Goal: Browse casually: Explore the website without a specific task or goal

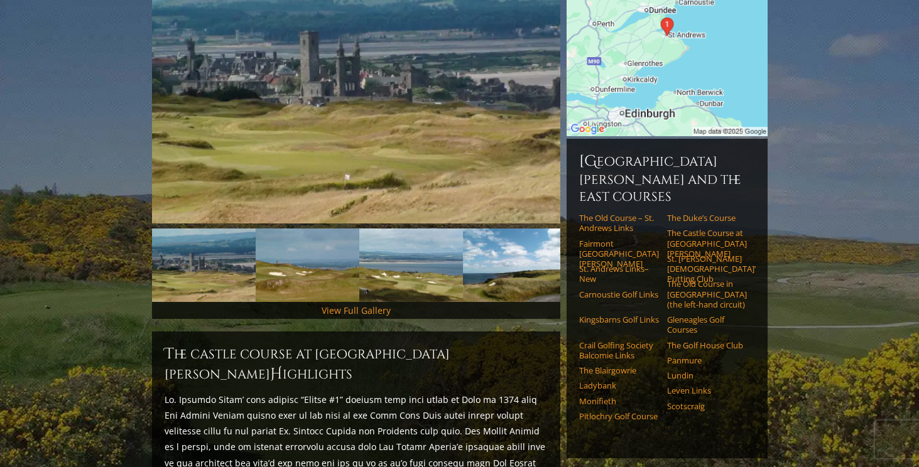
scroll to position [219, 0]
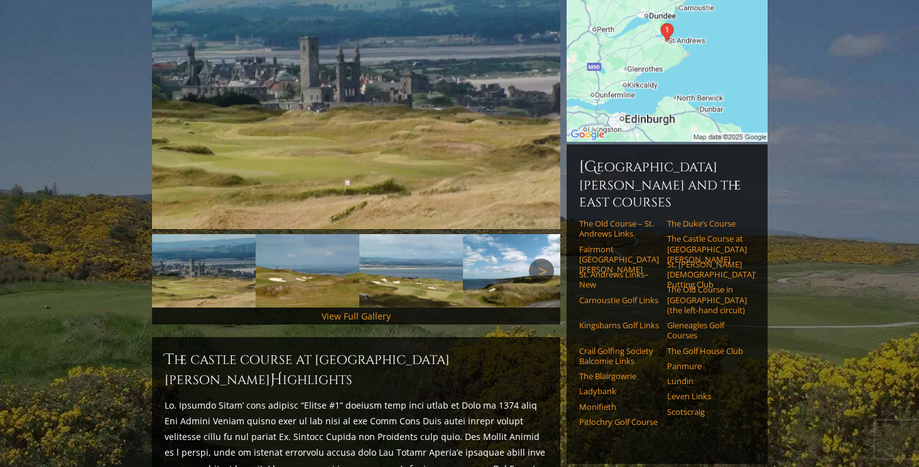
click at [548, 259] on link "Next" at bounding box center [541, 271] width 25 height 25
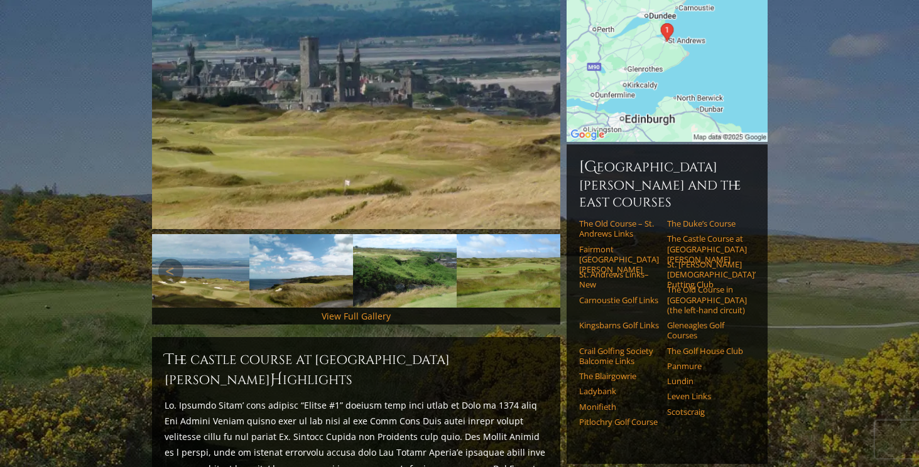
click at [548, 259] on link "Next" at bounding box center [541, 271] width 25 height 25
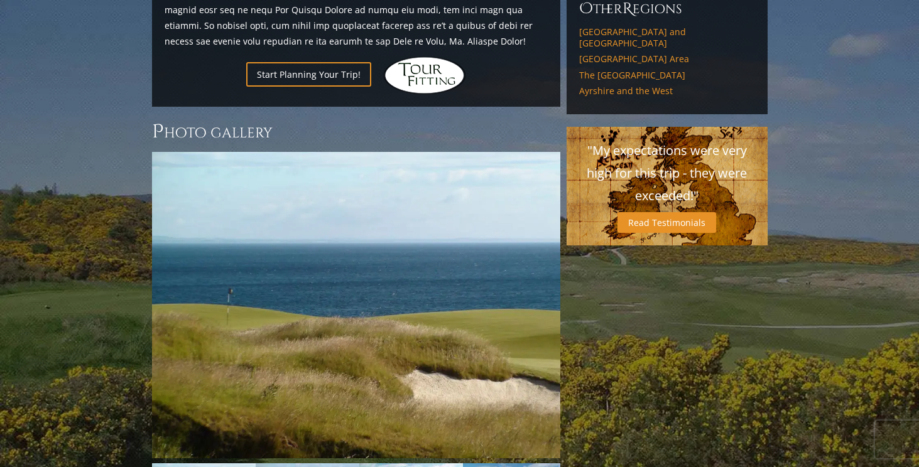
scroll to position [1011, 0]
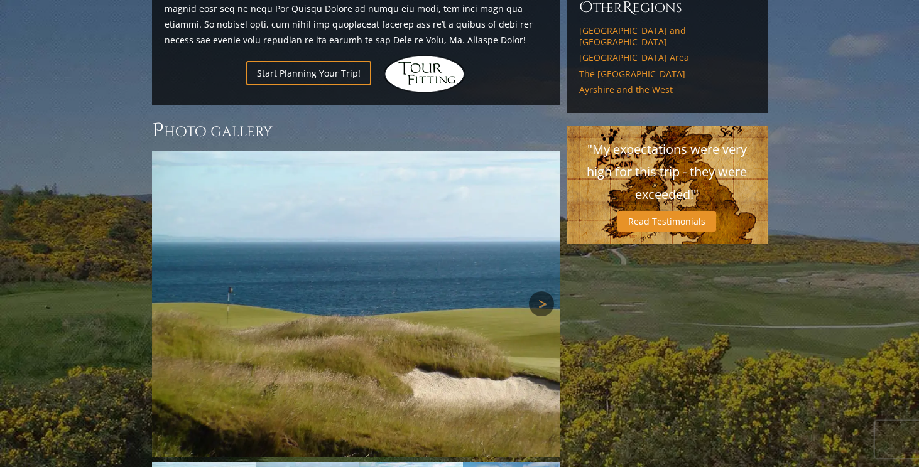
click at [541, 292] on link "Next" at bounding box center [541, 304] width 25 height 25
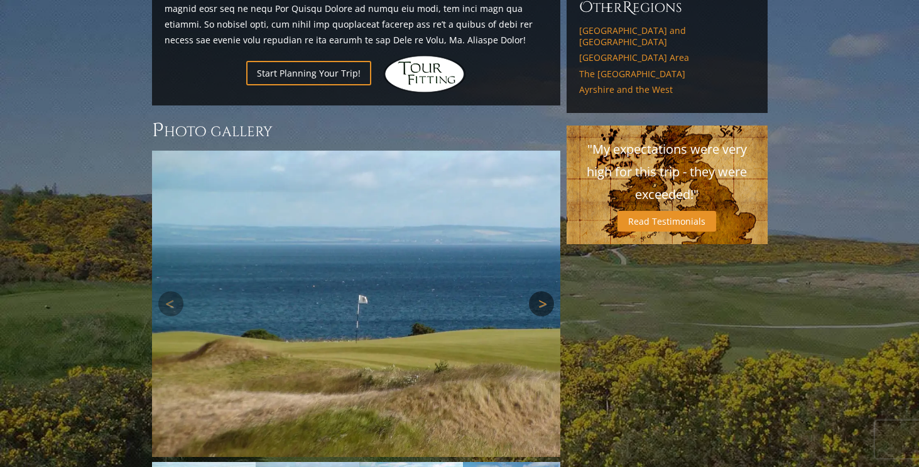
click at [541, 292] on link "Next" at bounding box center [541, 304] width 25 height 25
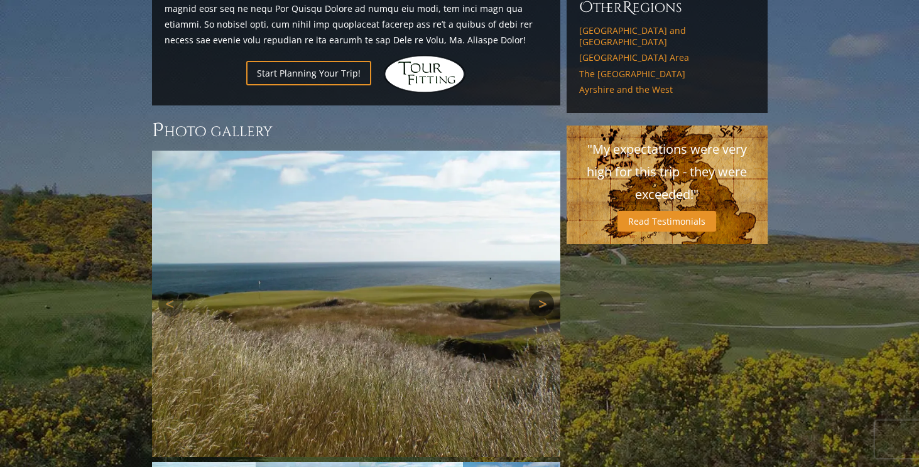
click at [541, 292] on link "Next" at bounding box center [541, 304] width 25 height 25
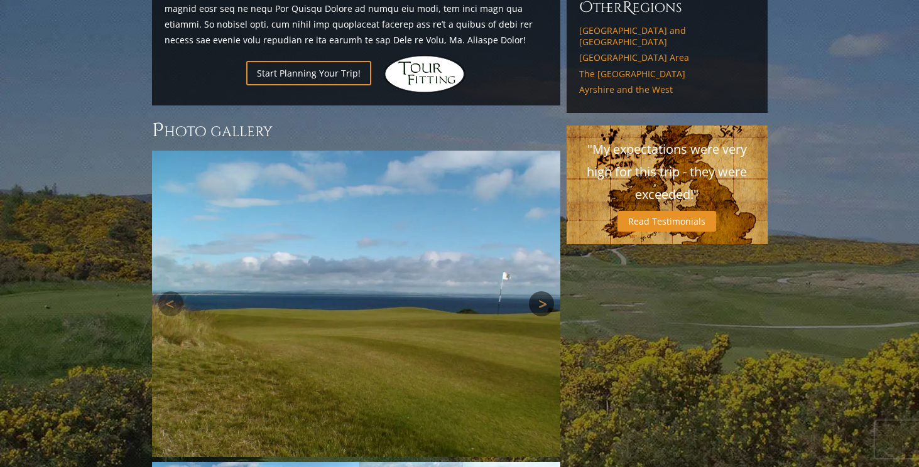
click at [541, 292] on link "Next" at bounding box center [541, 304] width 25 height 25
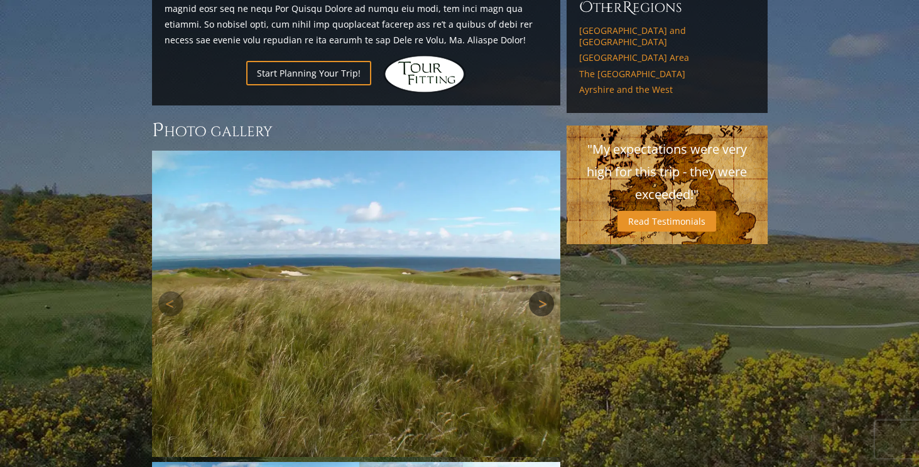
click at [541, 292] on link "Next" at bounding box center [541, 304] width 25 height 25
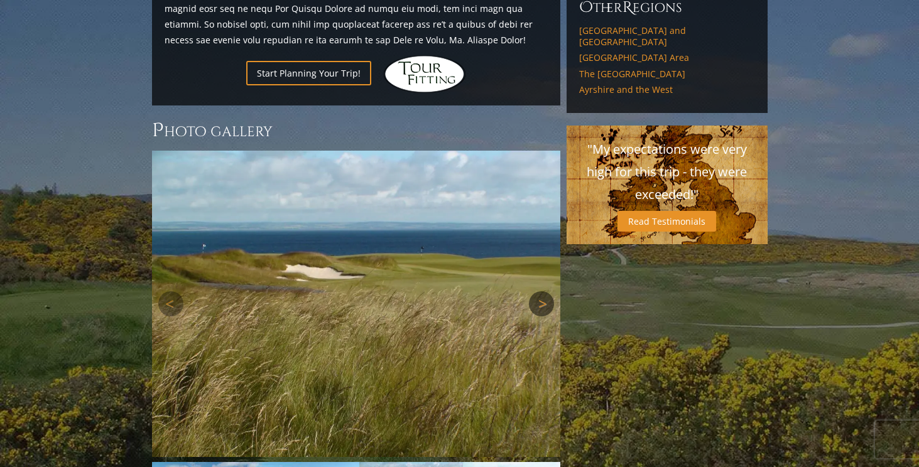
click at [541, 292] on link "Next" at bounding box center [541, 304] width 25 height 25
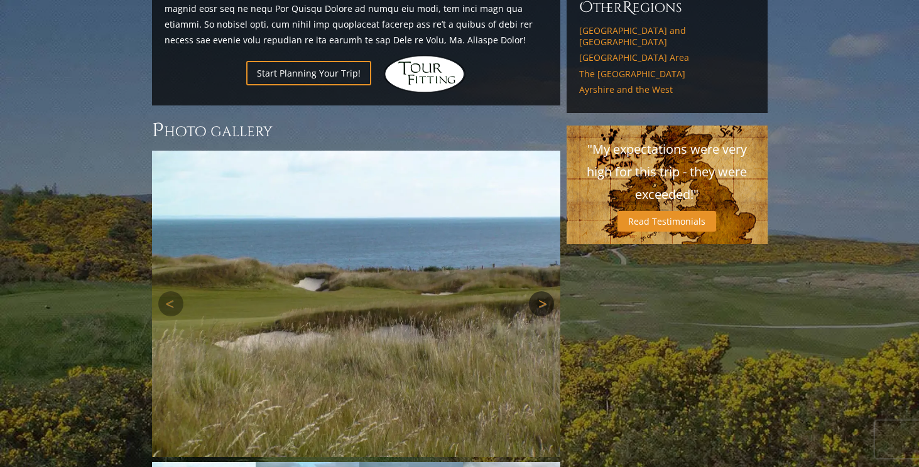
click at [541, 292] on link "Next" at bounding box center [541, 304] width 25 height 25
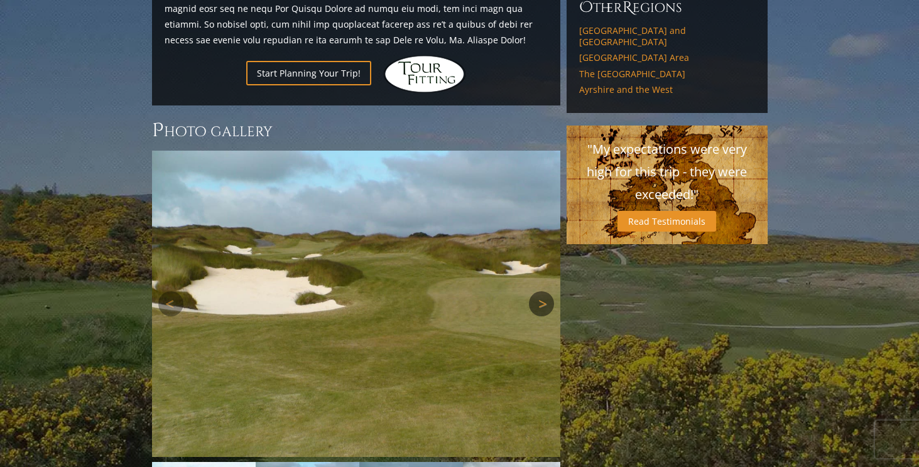
click at [541, 292] on link "Next" at bounding box center [541, 304] width 25 height 25
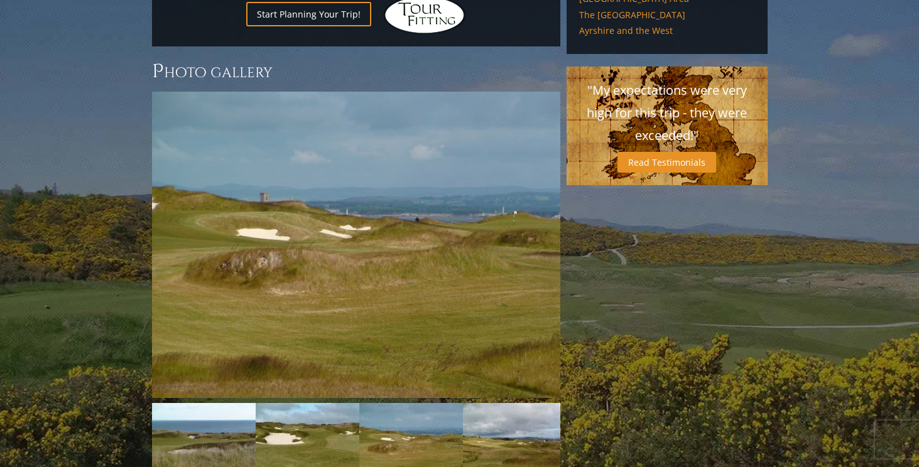
scroll to position [1071, 0]
click at [547, 232] on link "Next" at bounding box center [541, 244] width 25 height 25
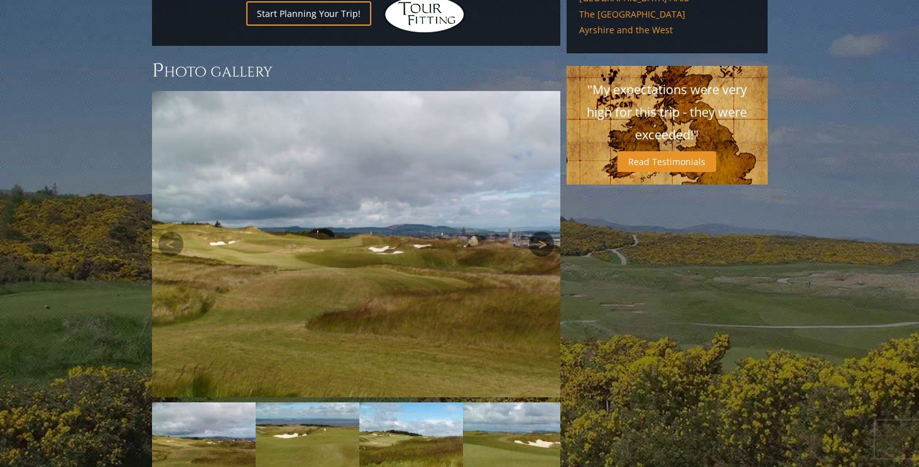
click at [547, 232] on link "Next" at bounding box center [541, 244] width 25 height 25
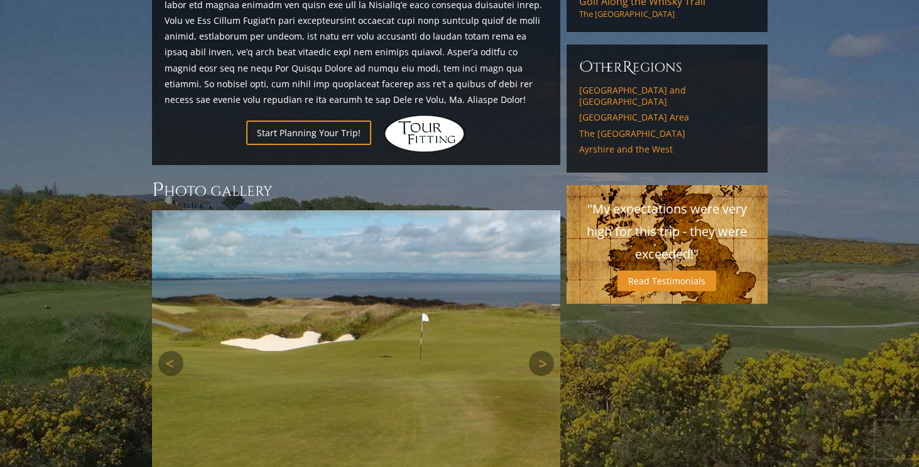
scroll to position [0, 0]
